Goal: Information Seeking & Learning: Learn about a topic

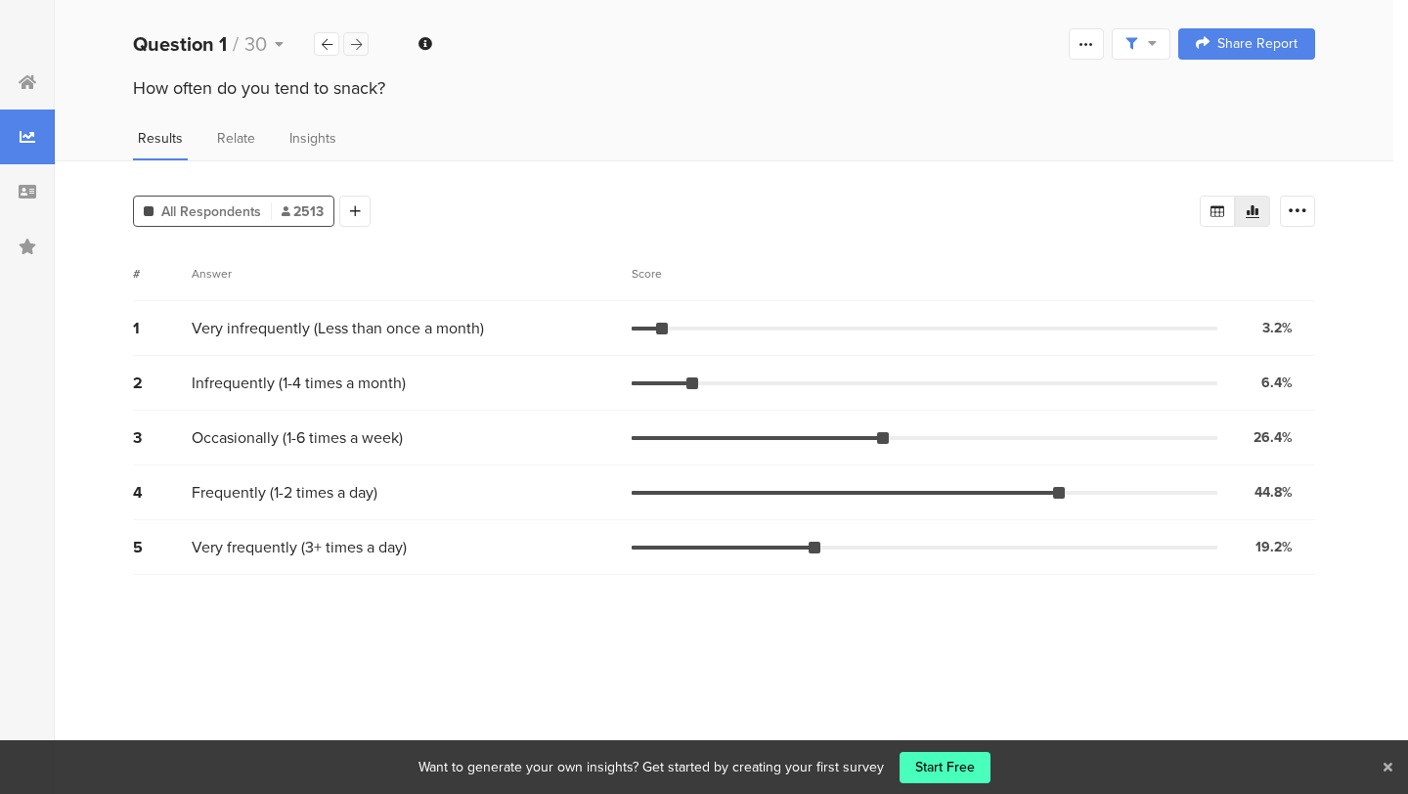
click at [352, 47] on icon at bounding box center [356, 44] width 11 height 13
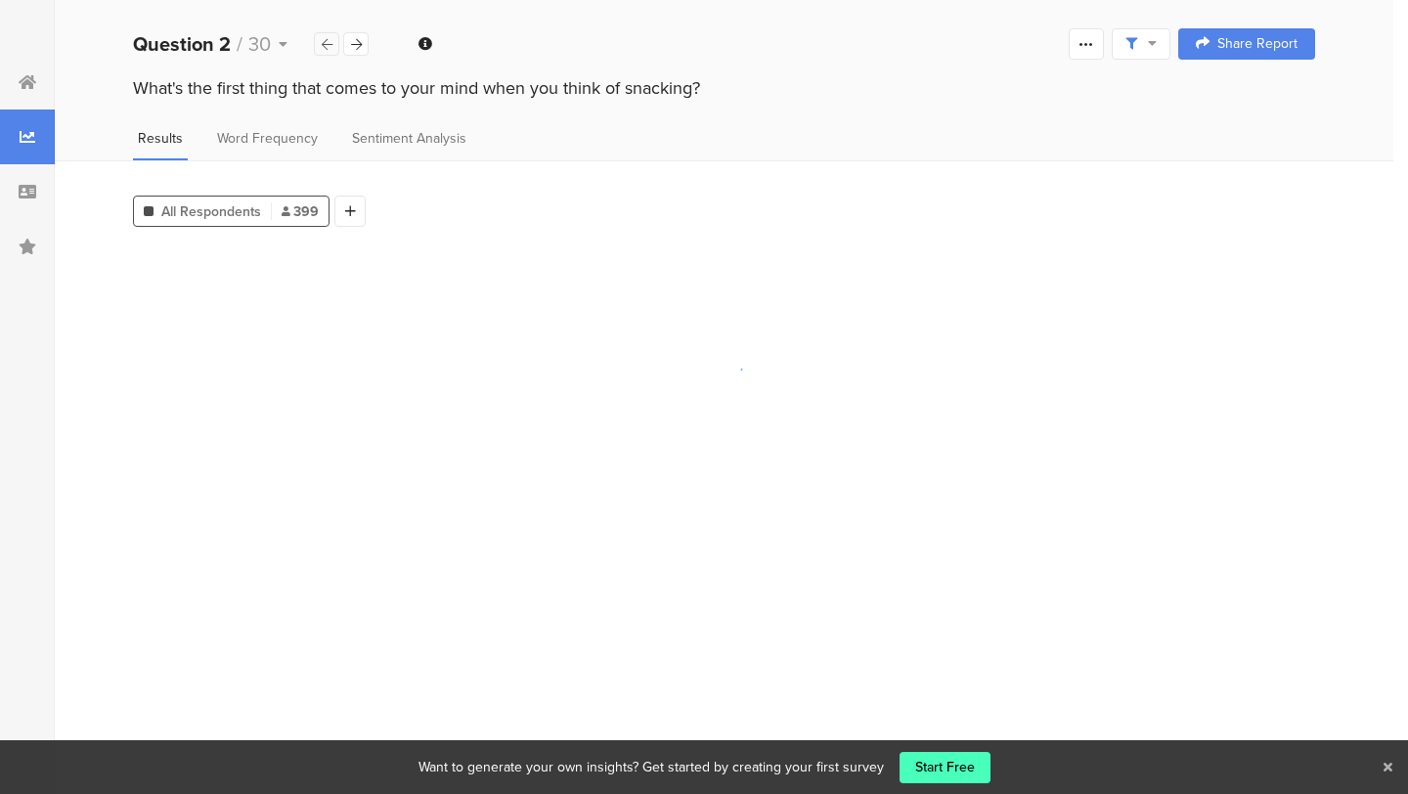
click at [335, 45] on div at bounding box center [326, 43] width 25 height 23
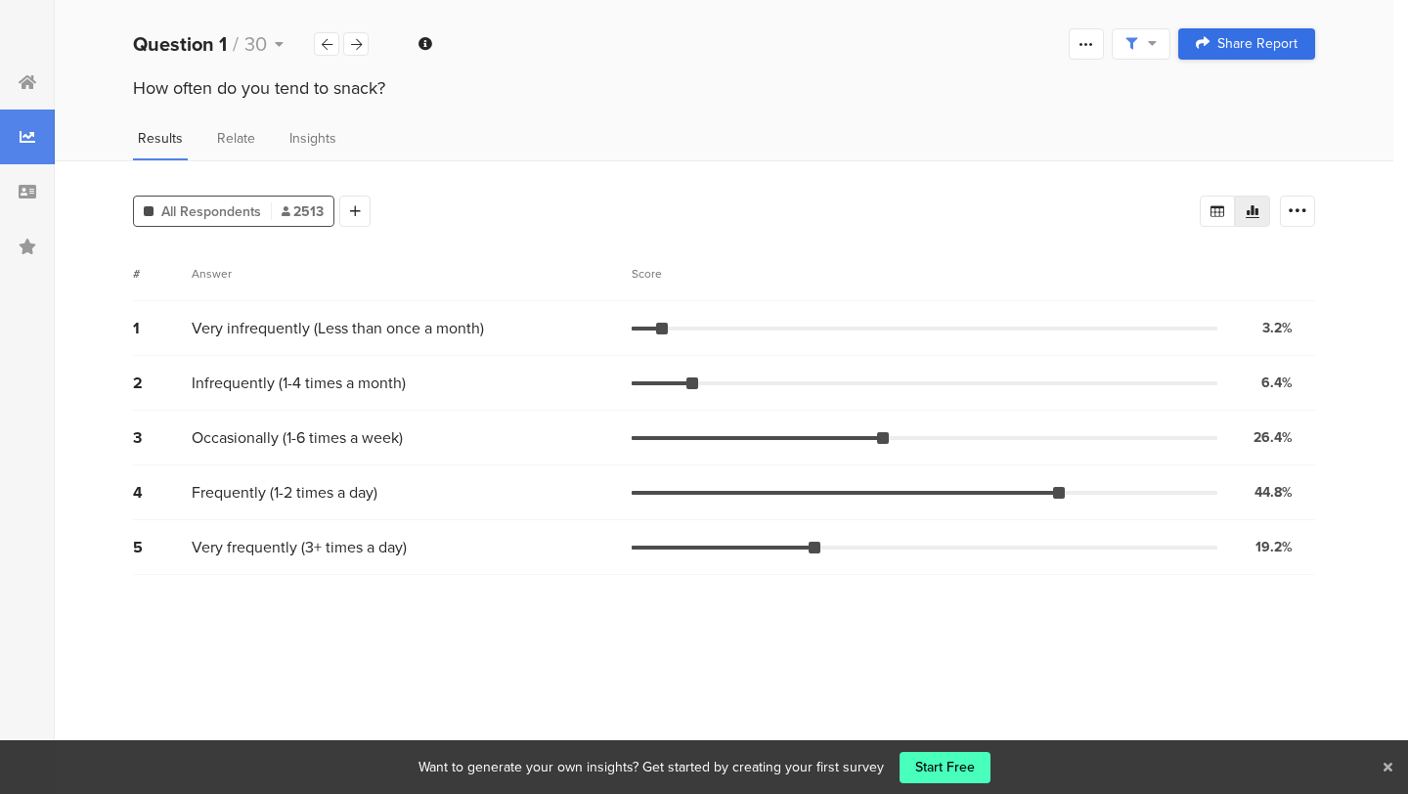
click at [1235, 37] on span "Share Report" at bounding box center [1257, 44] width 80 height 14
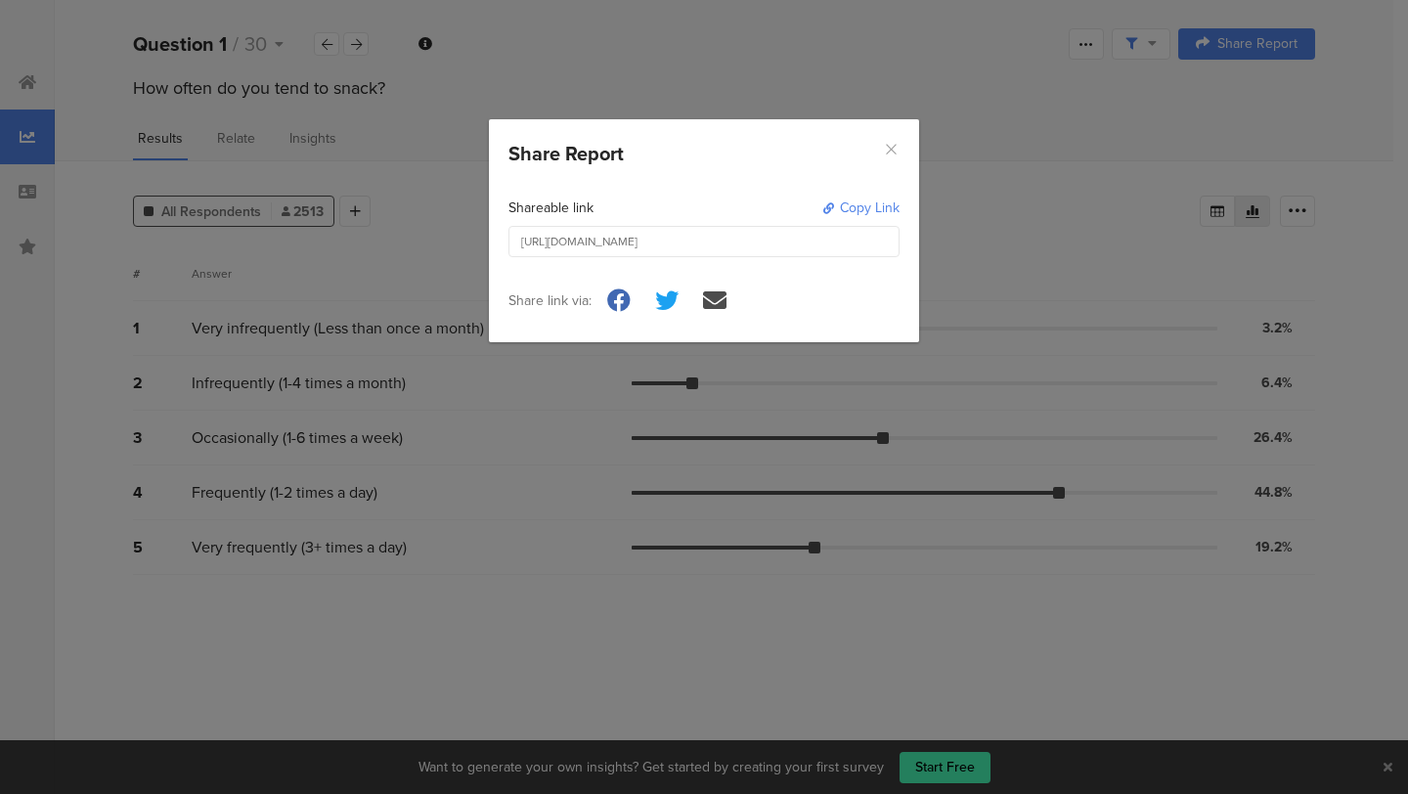
click at [889, 152] on icon "Close" at bounding box center [891, 149] width 17 height 17
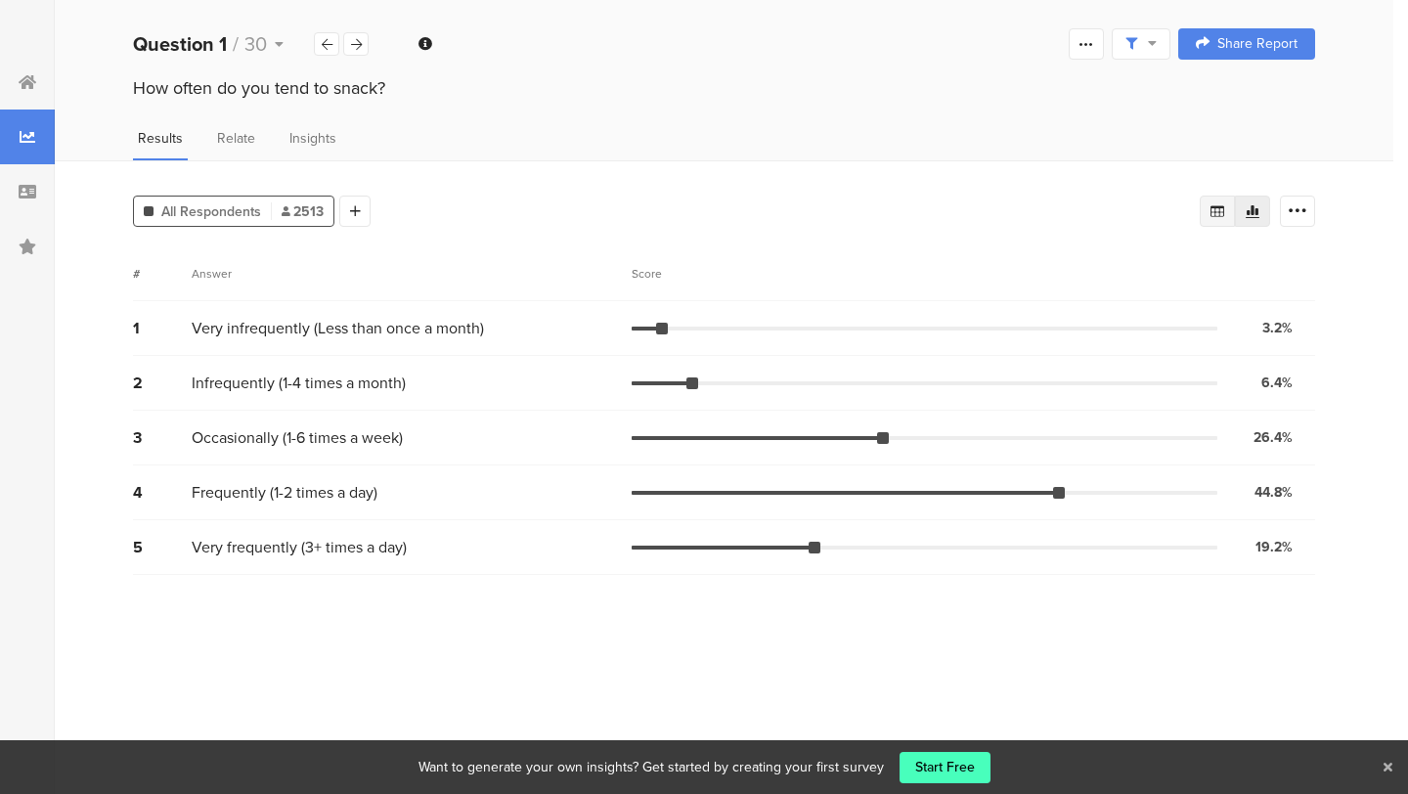
click at [1213, 205] on icon at bounding box center [1218, 211] width 14 height 12
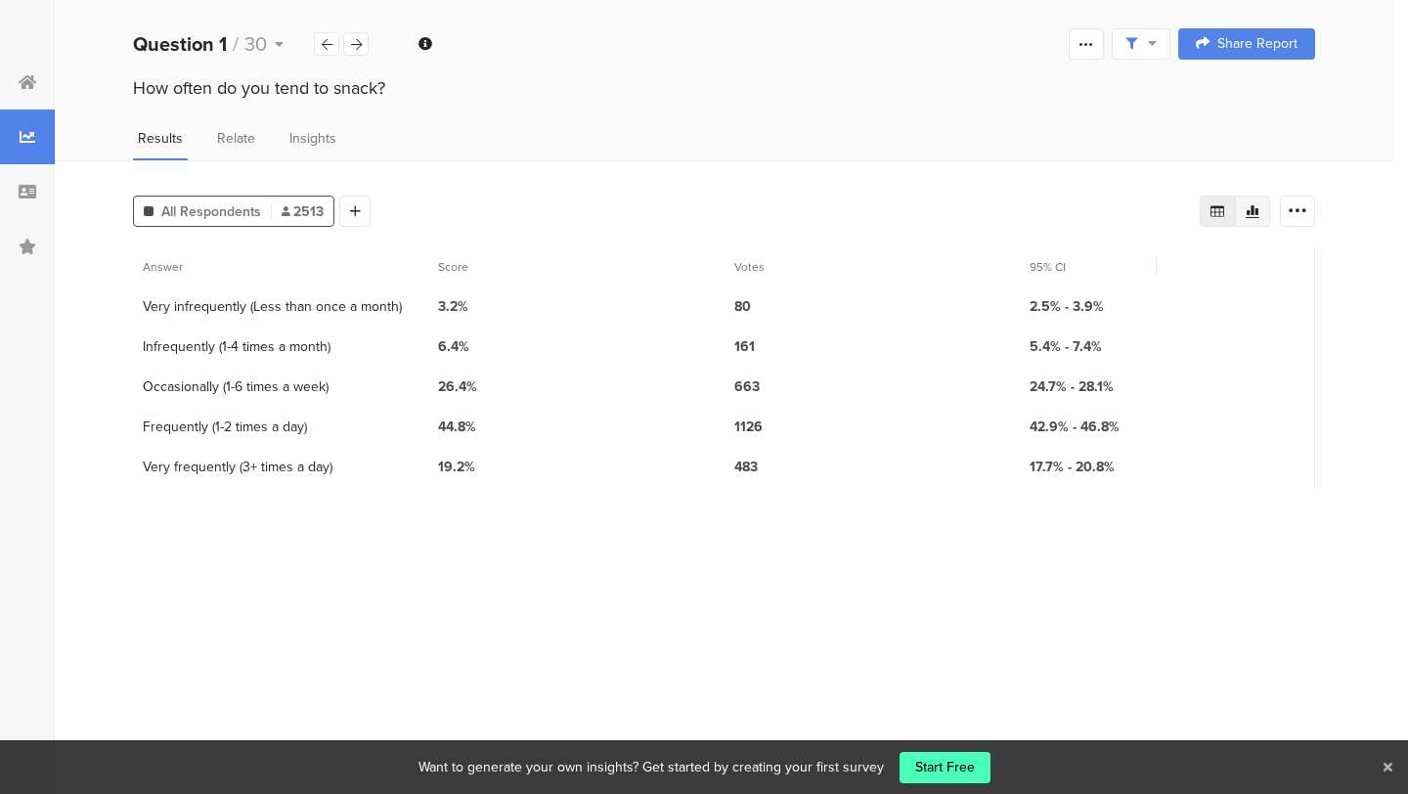
click at [1237, 202] on div at bounding box center [1252, 211] width 35 height 31
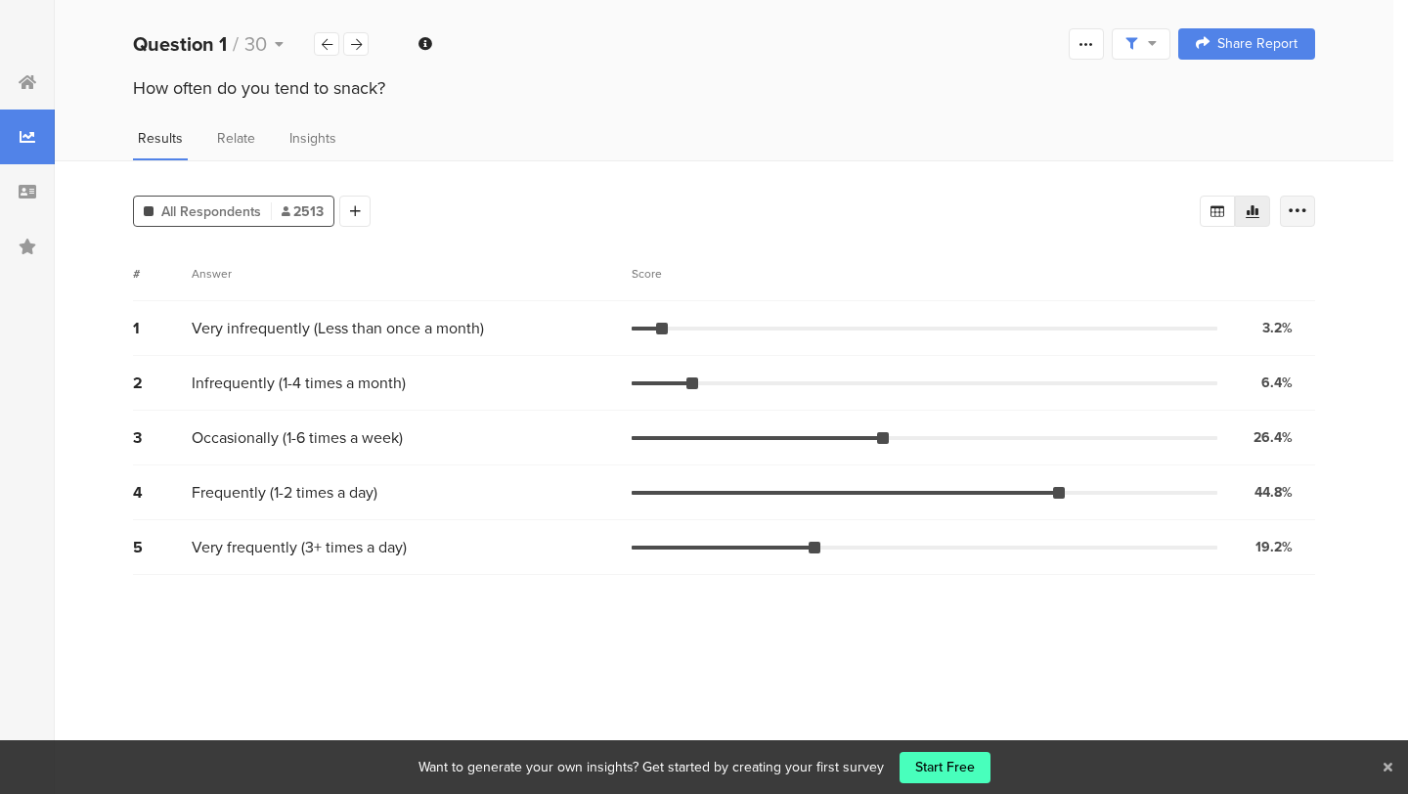
click at [1299, 201] on icon at bounding box center [1298, 211] width 20 height 20
click at [1221, 206] on icon at bounding box center [1218, 211] width 14 height 12
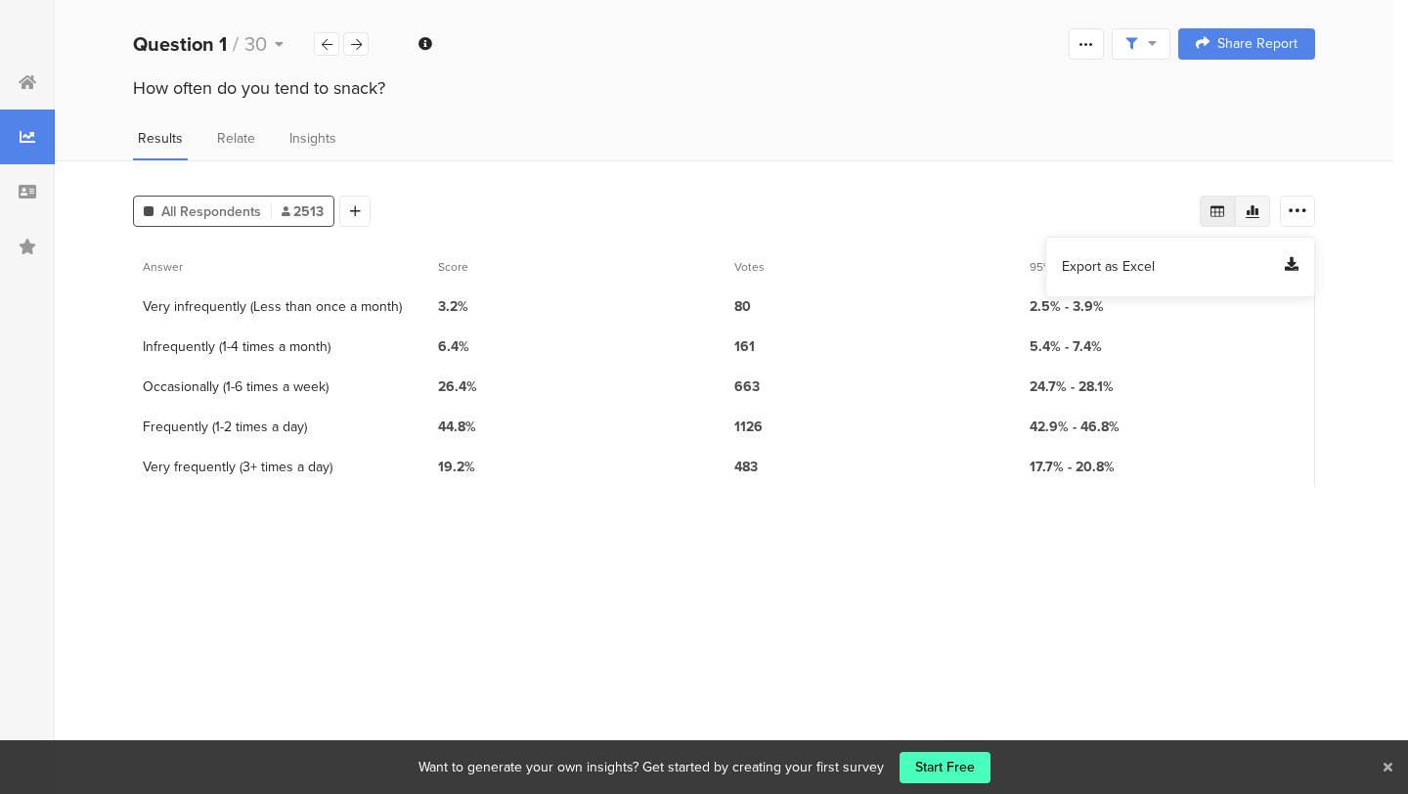
click at [1258, 210] on icon at bounding box center [1253, 211] width 14 height 13
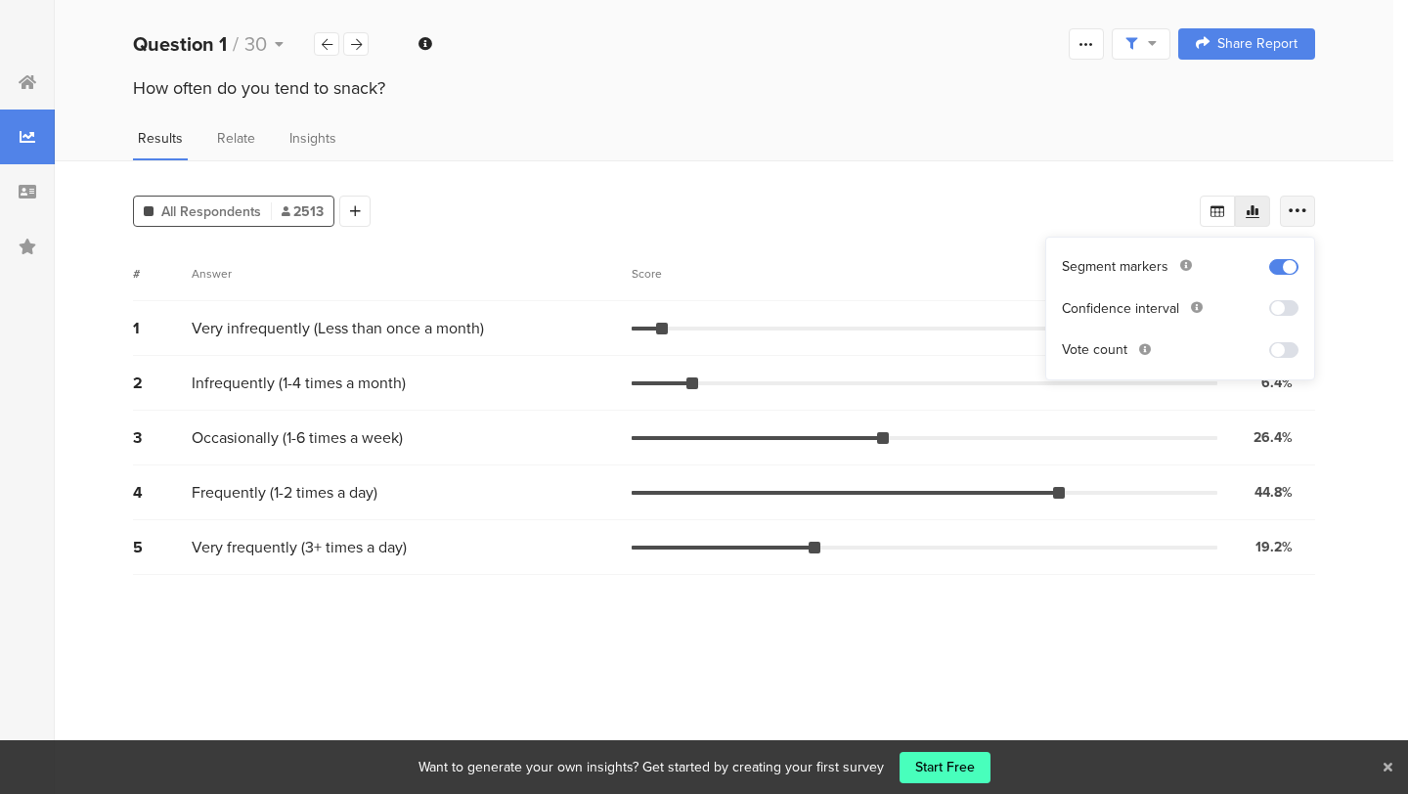
click at [1285, 200] on div at bounding box center [1297, 211] width 35 height 31
click at [1294, 207] on icon at bounding box center [1298, 211] width 20 height 20
click at [887, 204] on div "All Respondents 2513 Add Segment" at bounding box center [666, 207] width 1067 height 39
click at [248, 144] on span "Relate" at bounding box center [236, 138] width 38 height 21
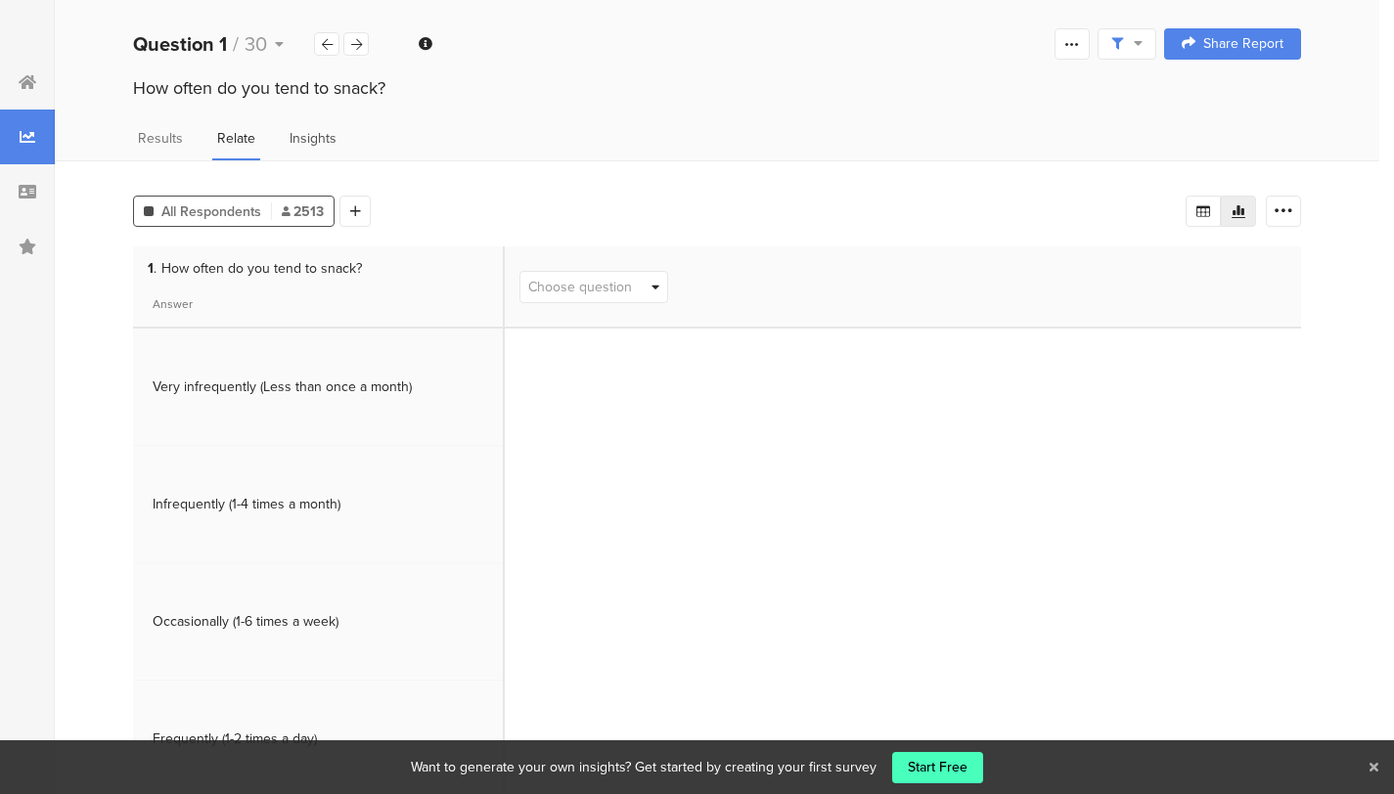
click at [286, 137] on div "Insights" at bounding box center [313, 144] width 57 height 32
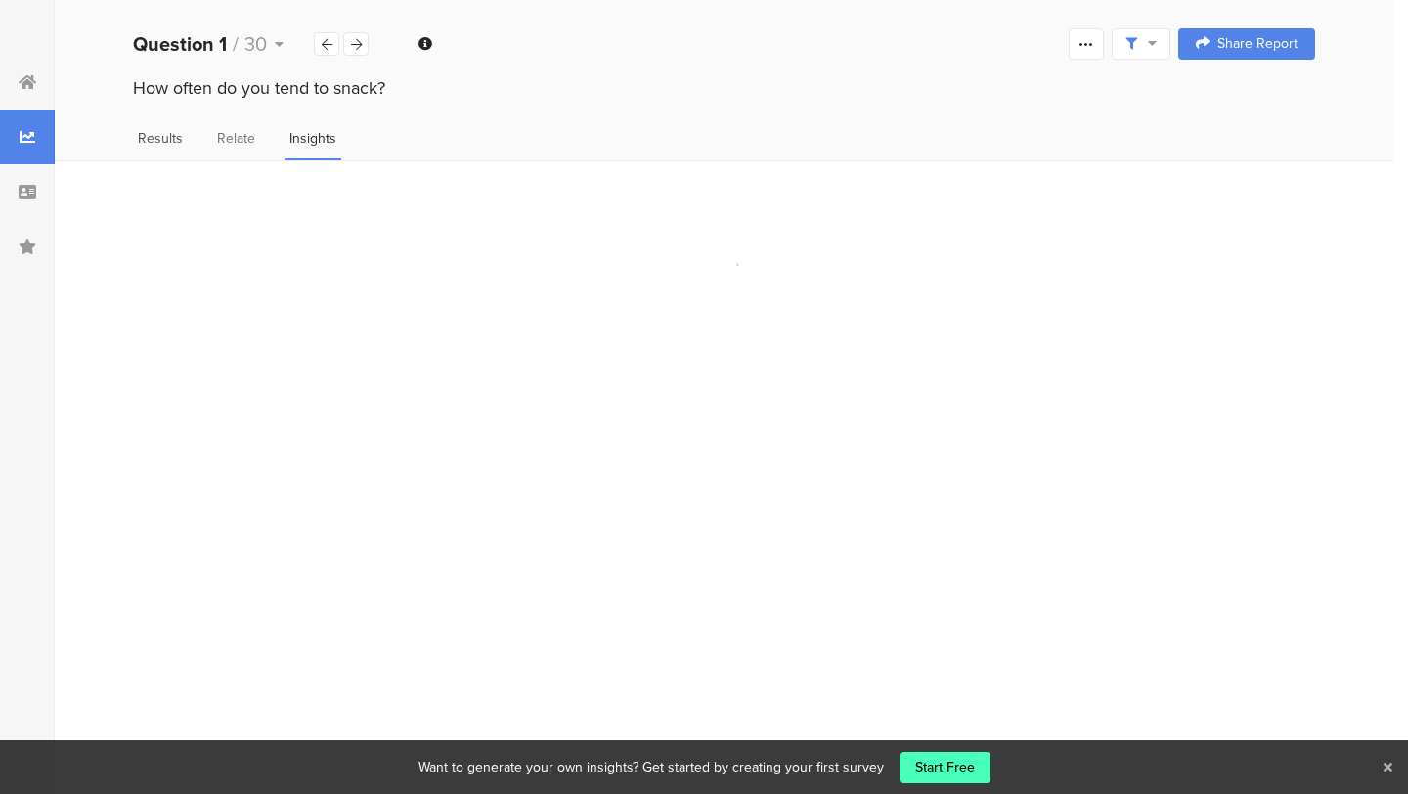
click at [161, 143] on span "Results" at bounding box center [160, 138] width 45 height 21
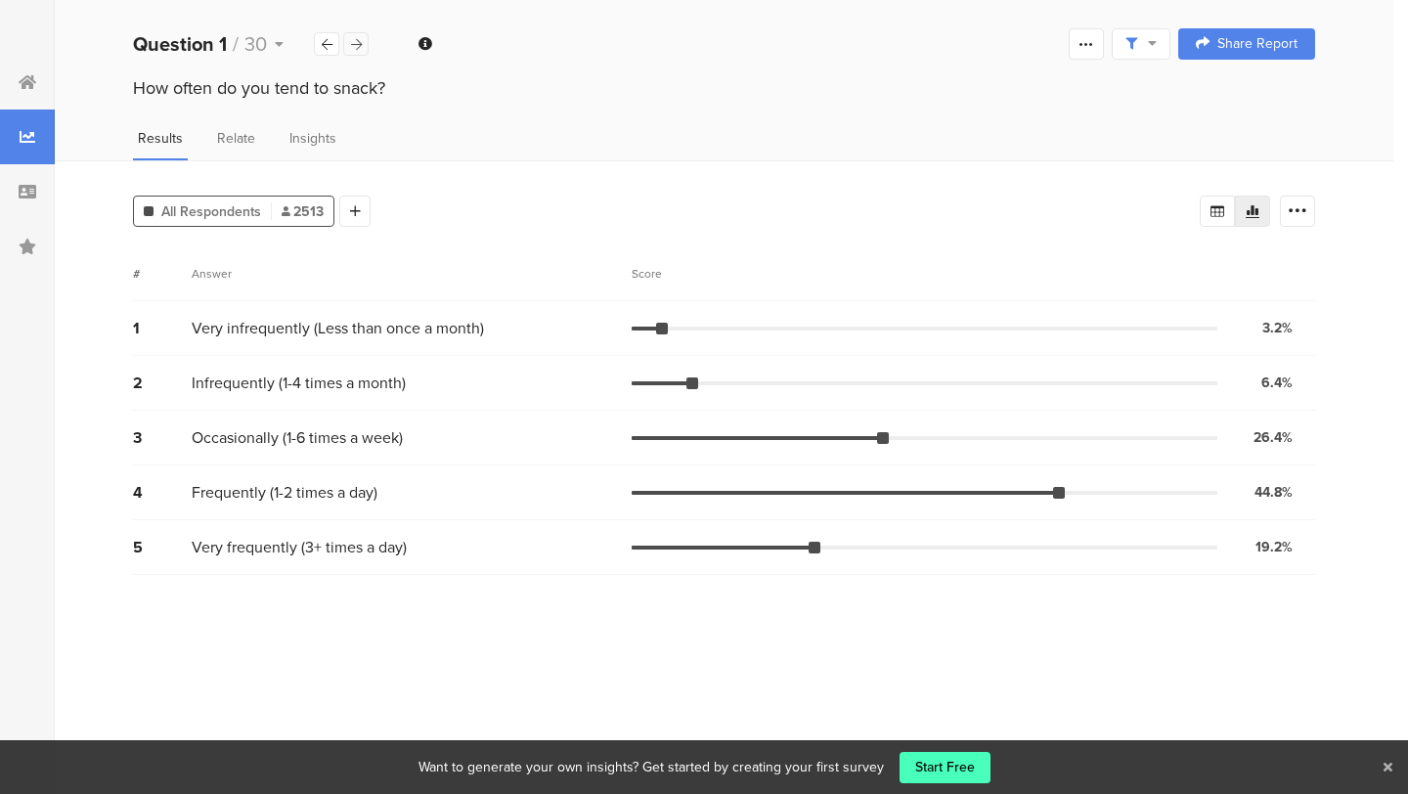
click at [361, 47] on icon at bounding box center [356, 44] width 11 height 13
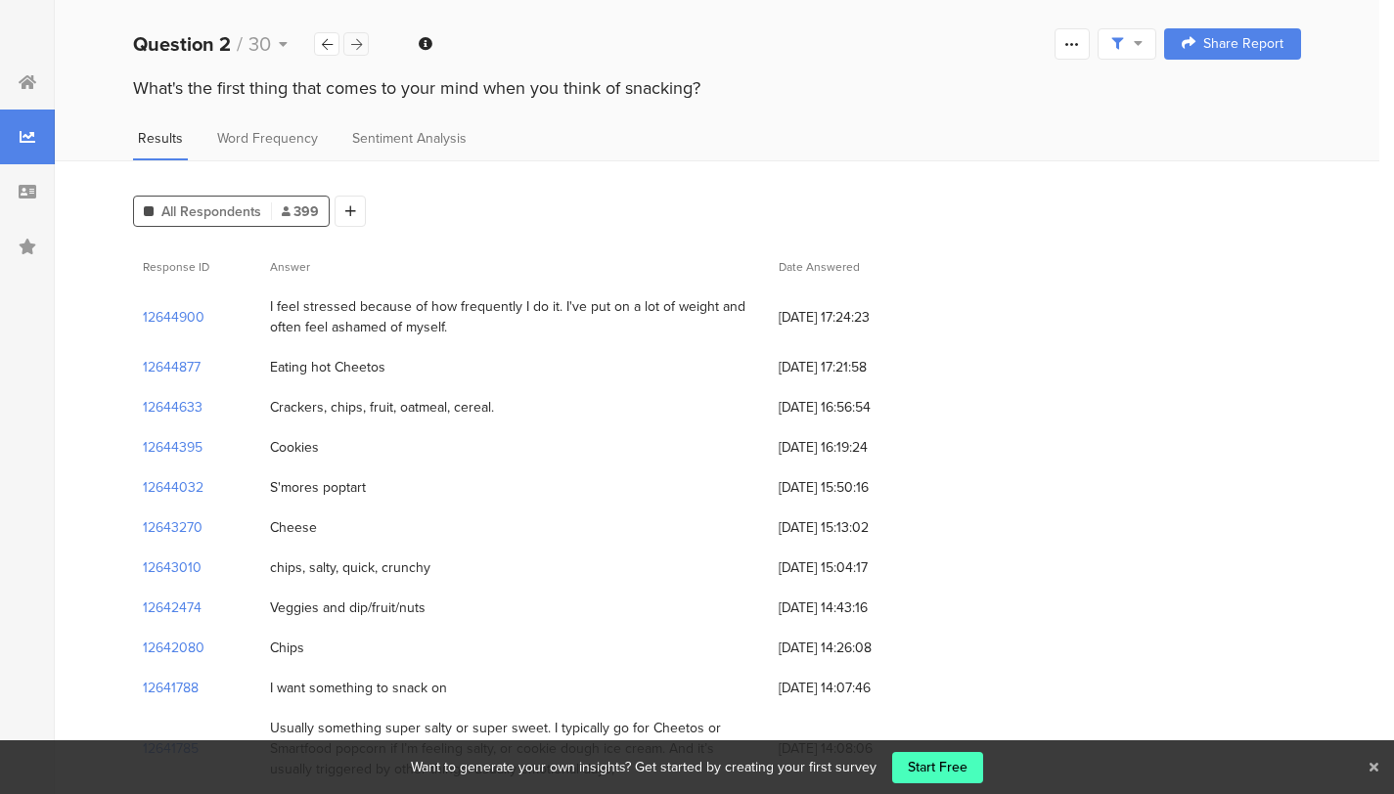
click at [361, 47] on icon at bounding box center [356, 44] width 11 height 13
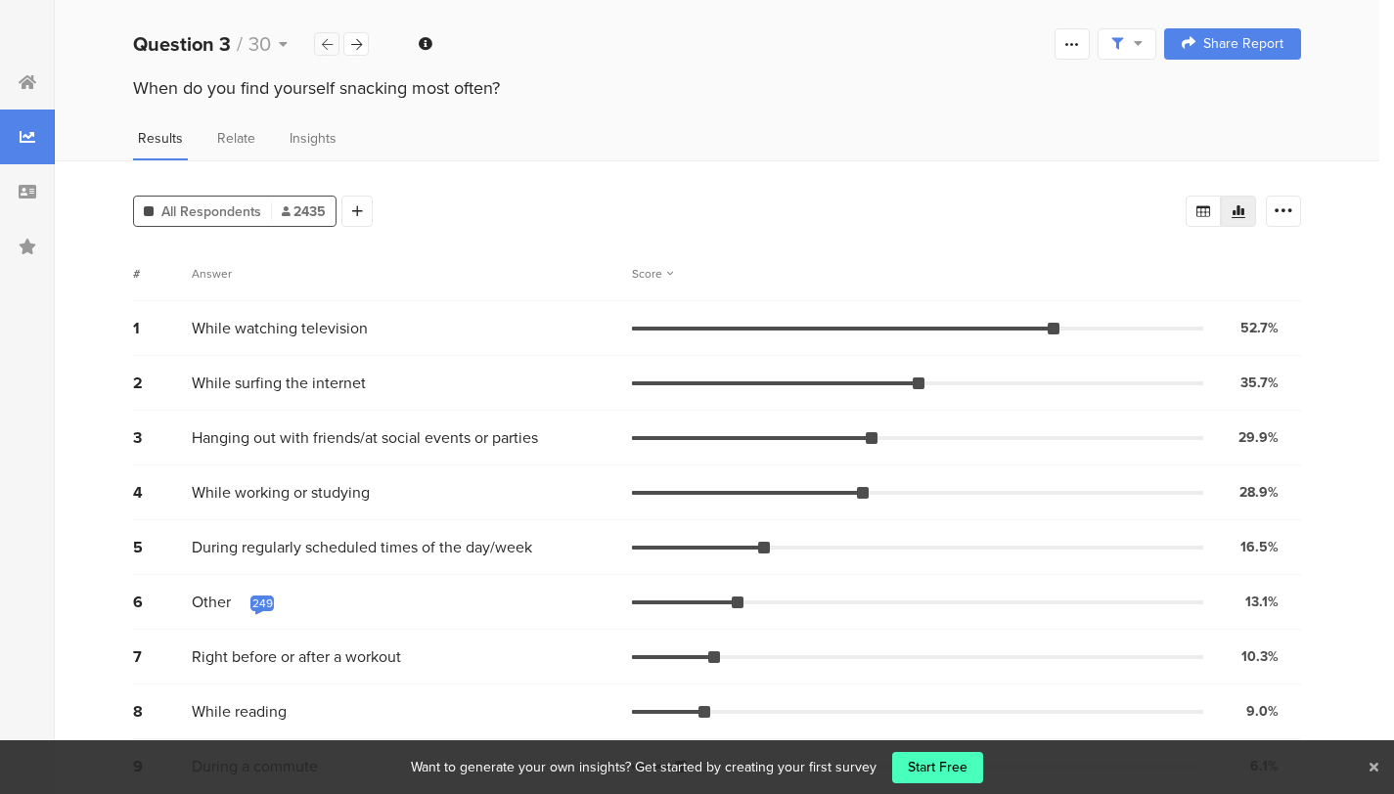
click at [319, 51] on div at bounding box center [326, 43] width 25 height 23
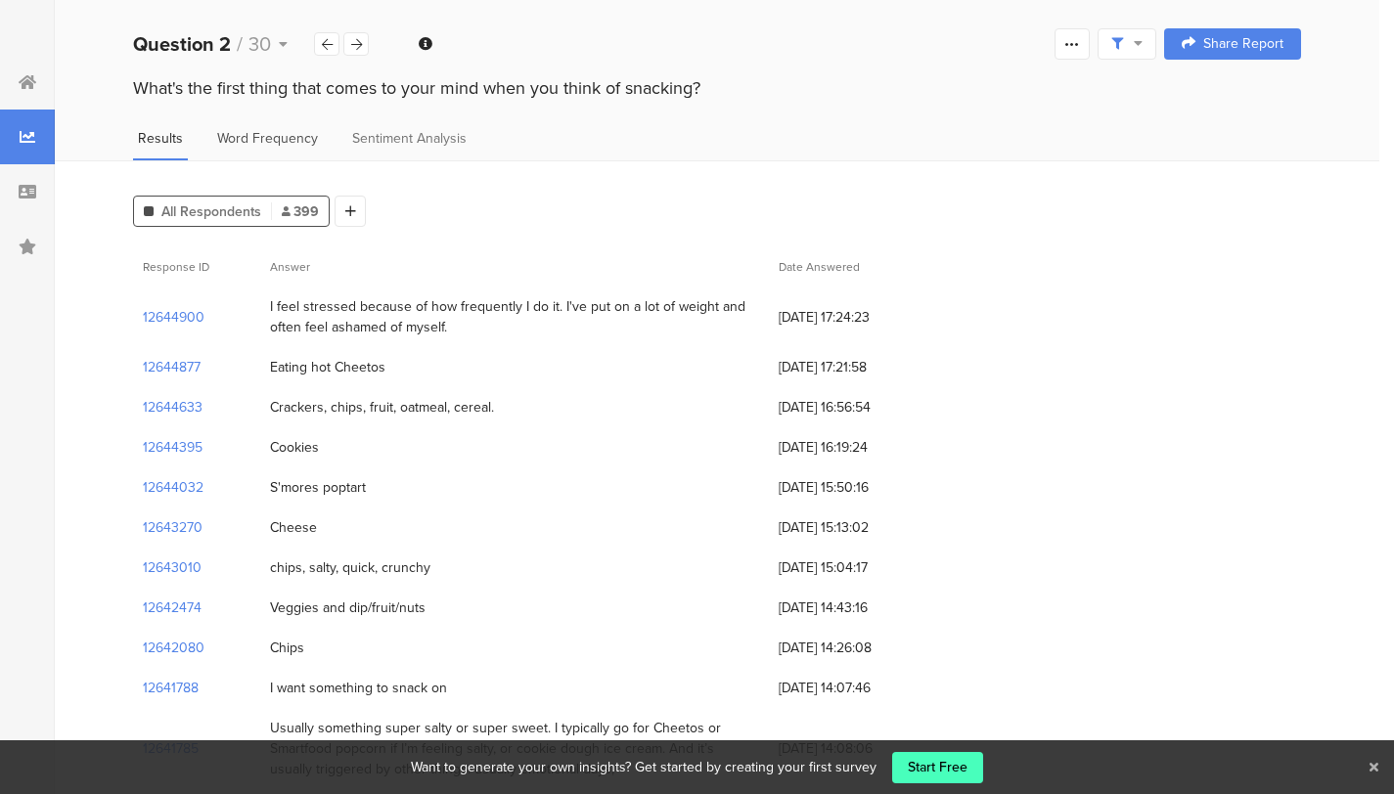
click at [294, 143] on span "Word Frequency" at bounding box center [267, 138] width 101 height 21
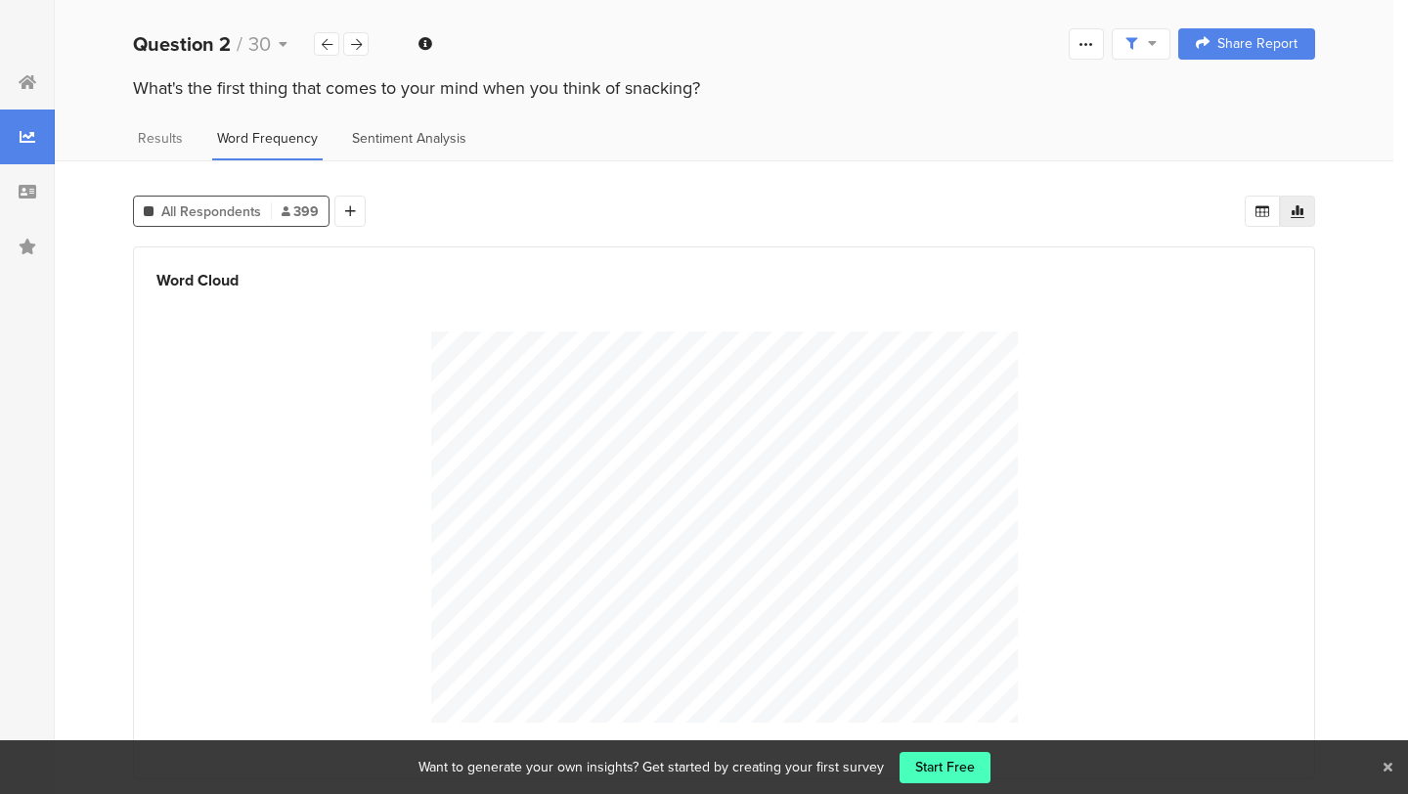
click at [390, 143] on span "Sentiment Analysis" at bounding box center [409, 138] width 114 height 21
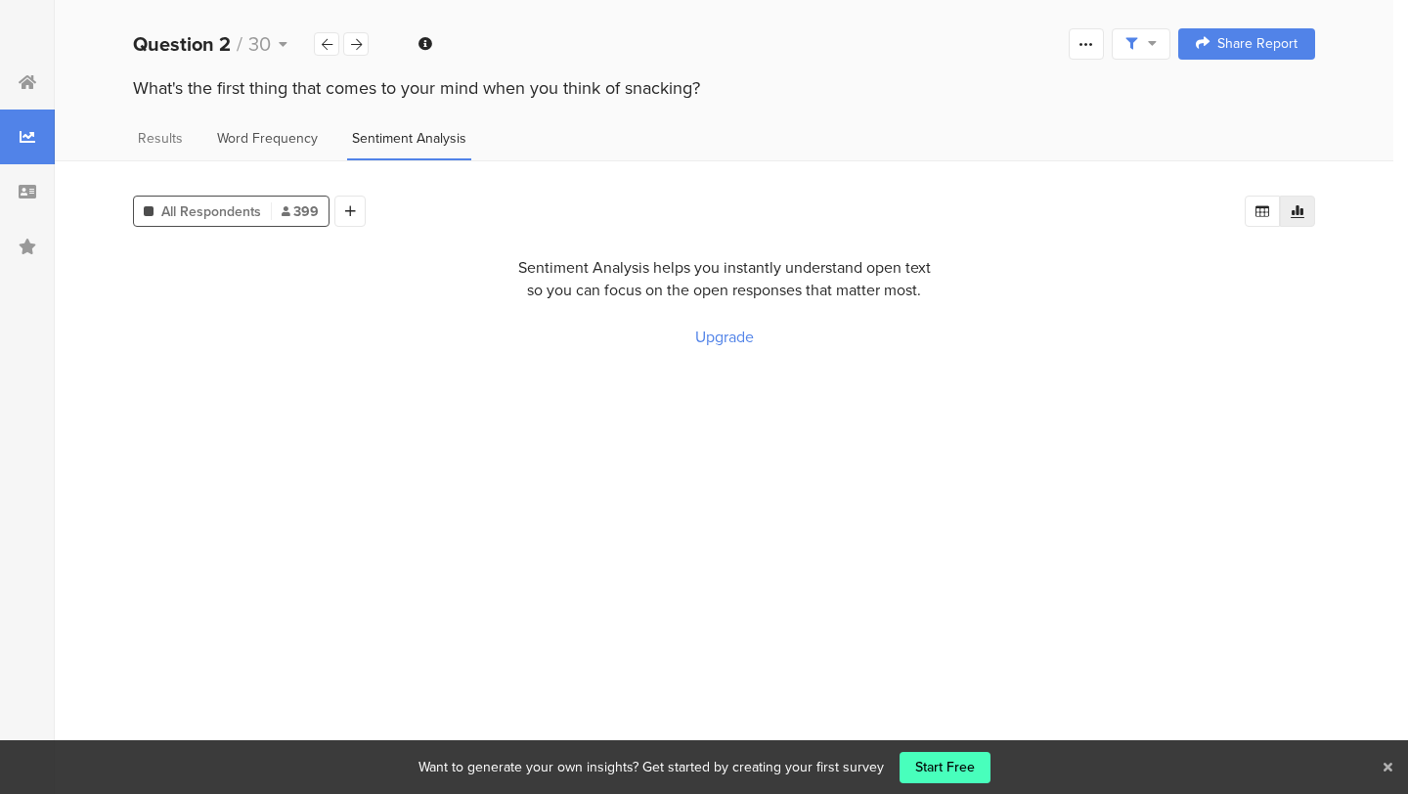
click at [296, 137] on span "Word Frequency" at bounding box center [267, 138] width 101 height 21
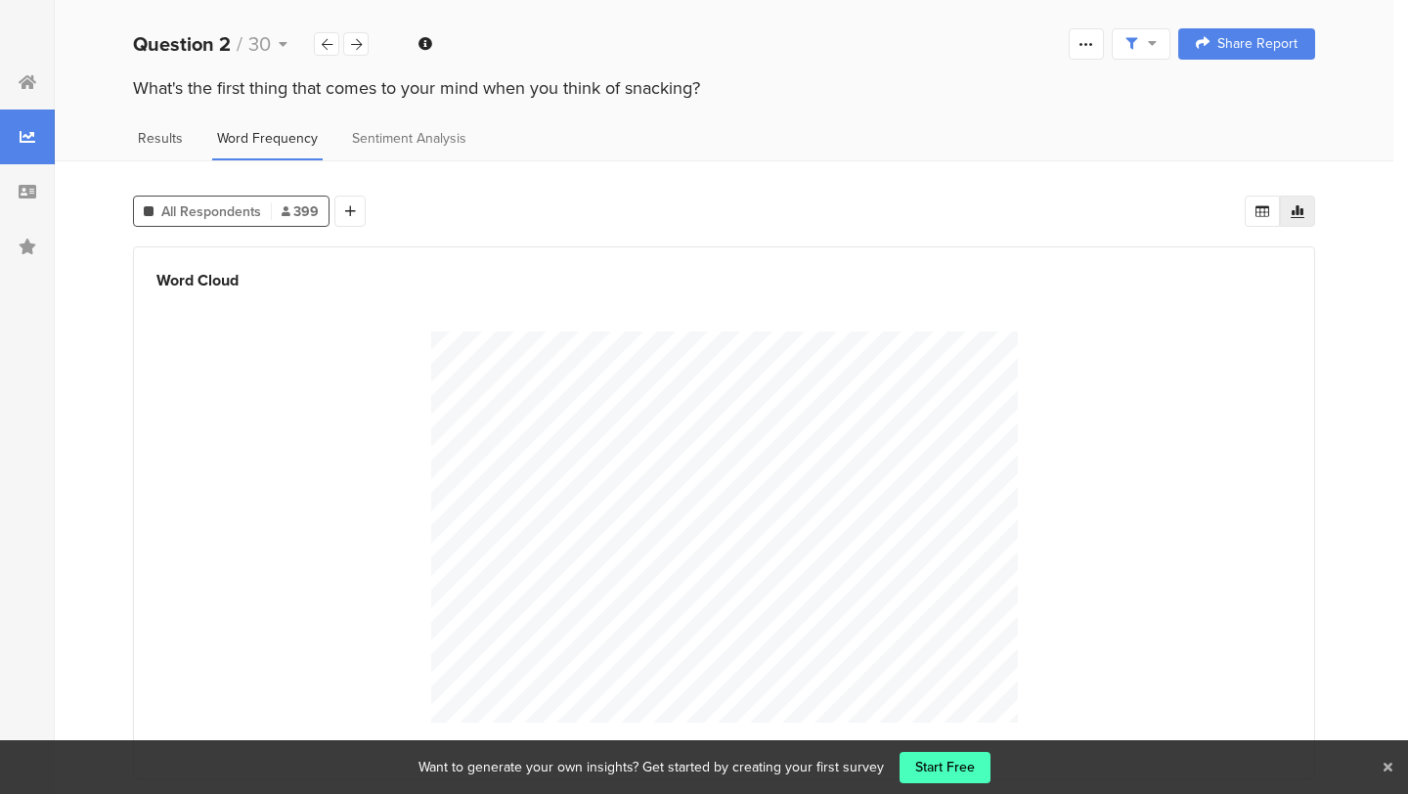
click at [161, 128] on span "Results" at bounding box center [160, 138] width 45 height 21
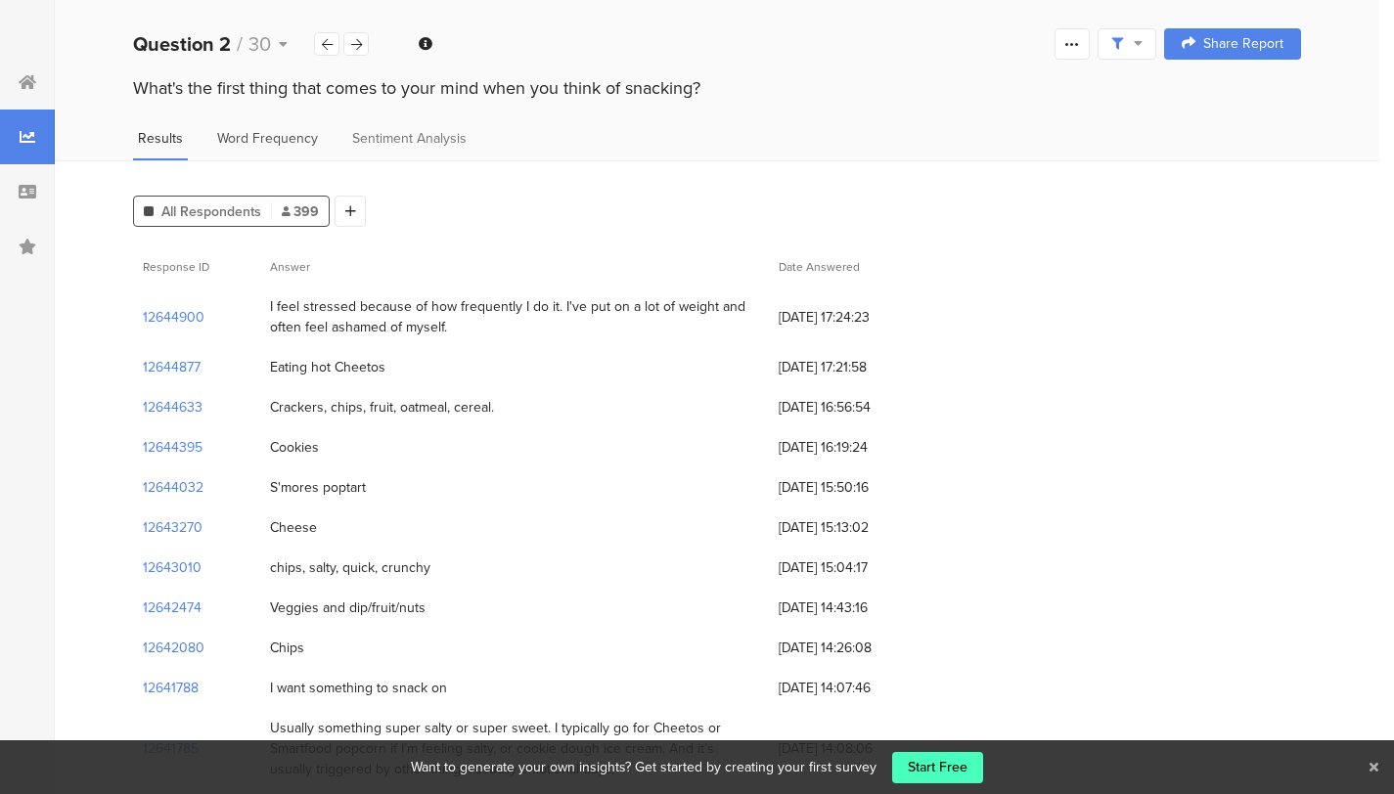
click at [299, 137] on span "Word Frequency" at bounding box center [267, 138] width 101 height 21
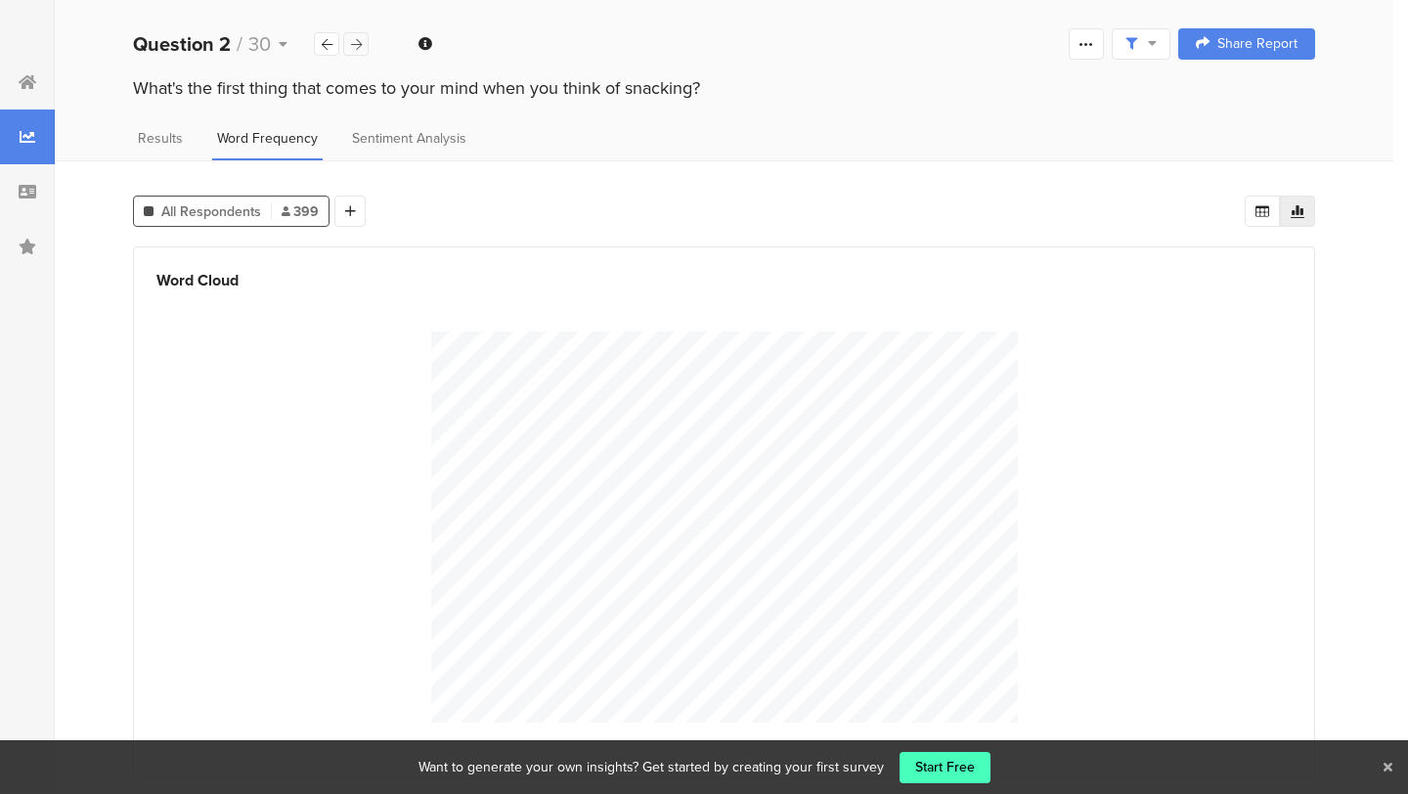
click at [358, 43] on icon at bounding box center [356, 44] width 11 height 13
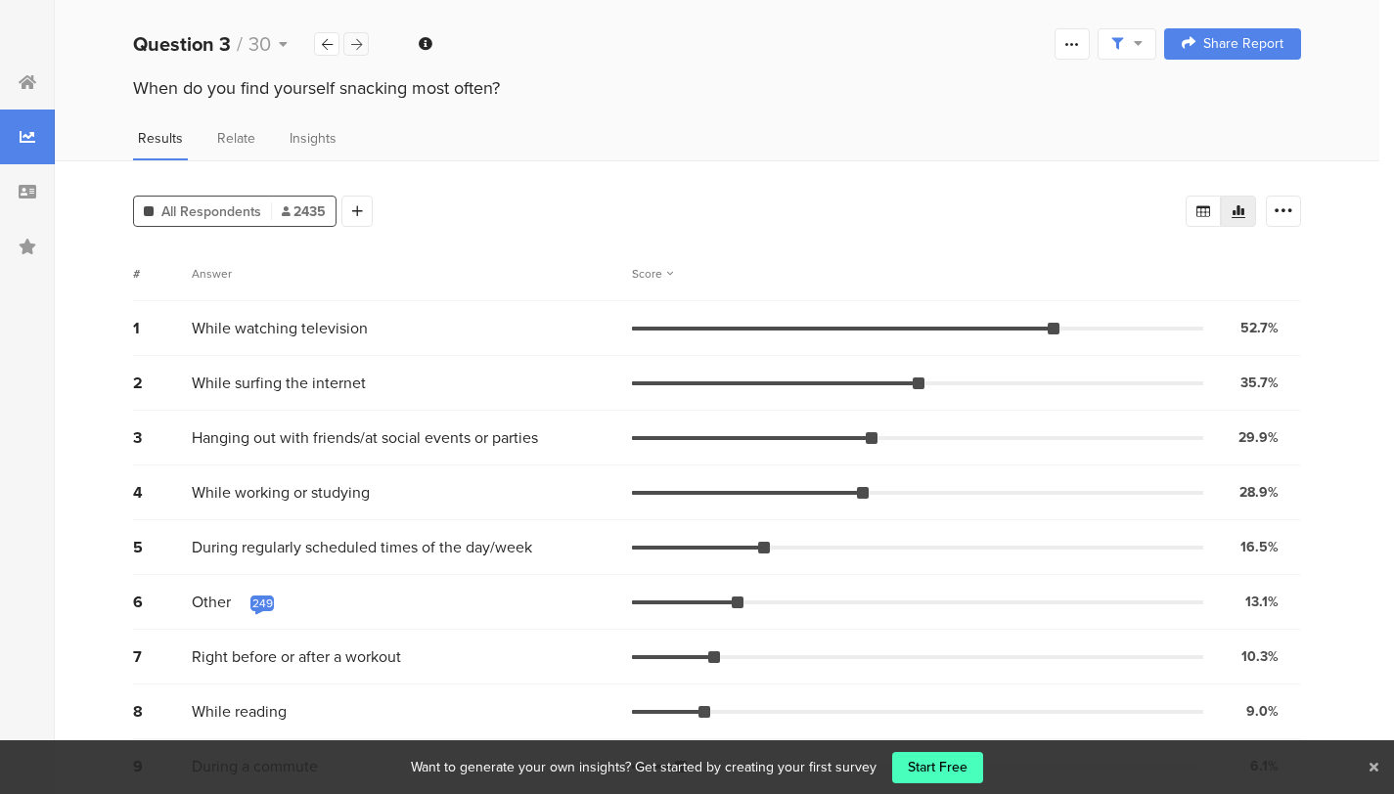
click at [349, 41] on div at bounding box center [355, 43] width 25 height 23
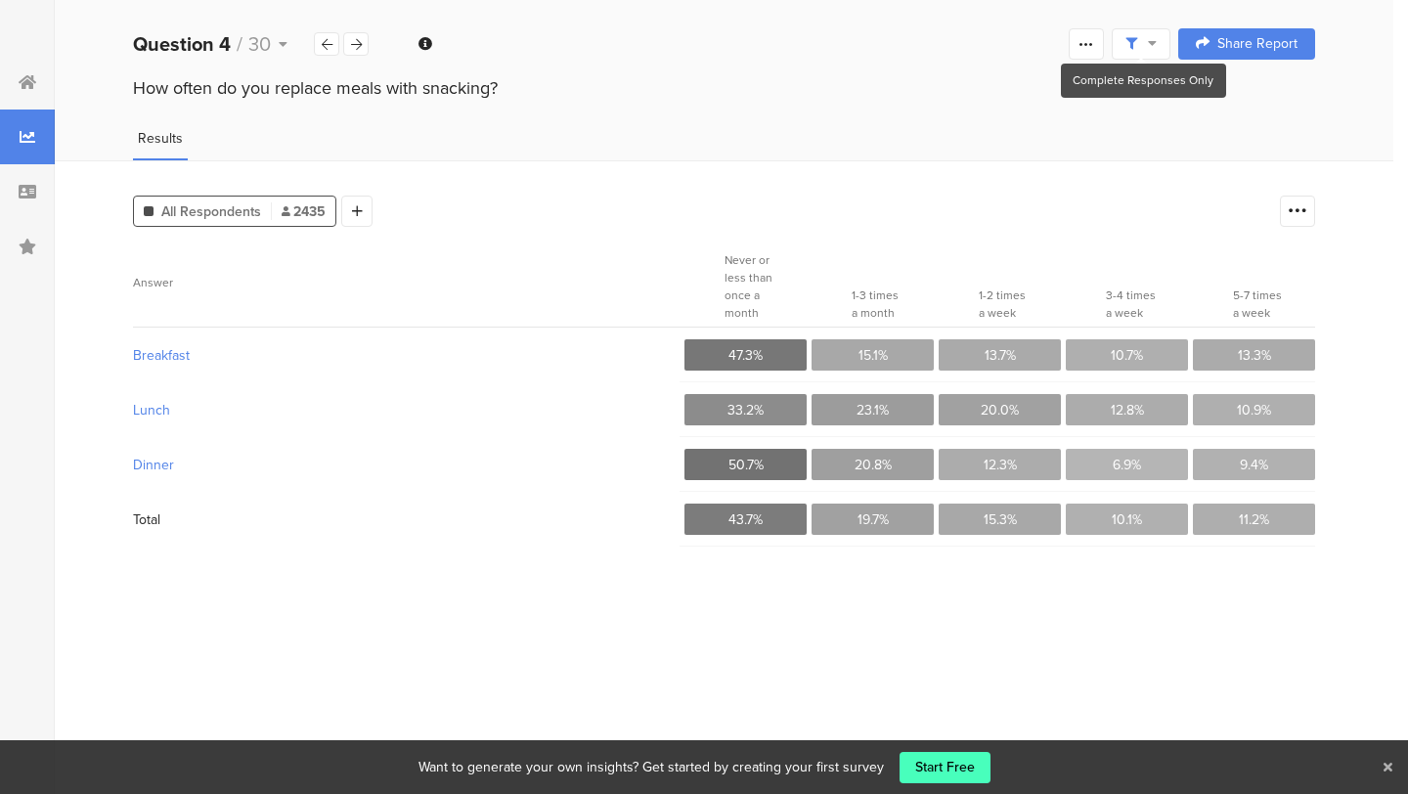
click at [1145, 38] on span at bounding box center [1141, 44] width 31 height 18
click at [1094, 36] on div at bounding box center [1086, 43] width 35 height 31
click at [811, 46] on div "Welcome page 1 How often do you tend to snack? 2 What's the first thing that co…" at bounding box center [724, 44] width 1339 height 63
